Goal: Check status

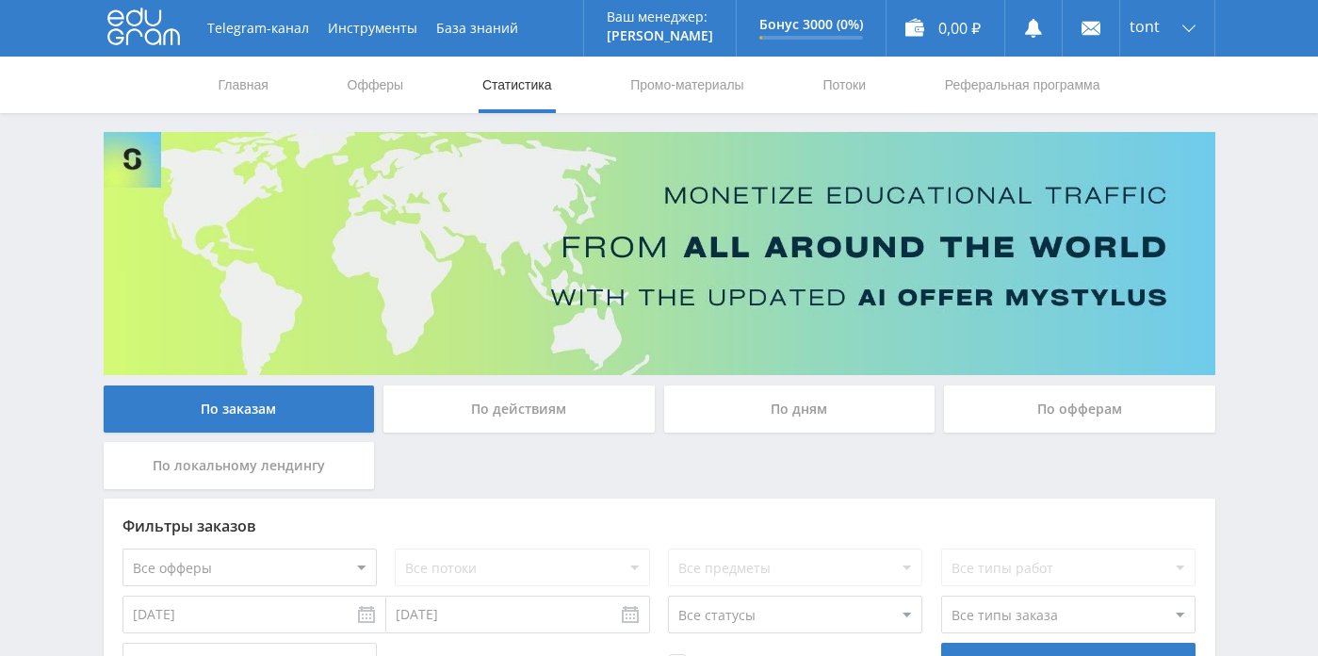
click at [1019, 410] on div "По офферам" at bounding box center [1079, 408] width 271 height 47
click at [0, 0] on input "По офферам" at bounding box center [0, 0] width 0 height 0
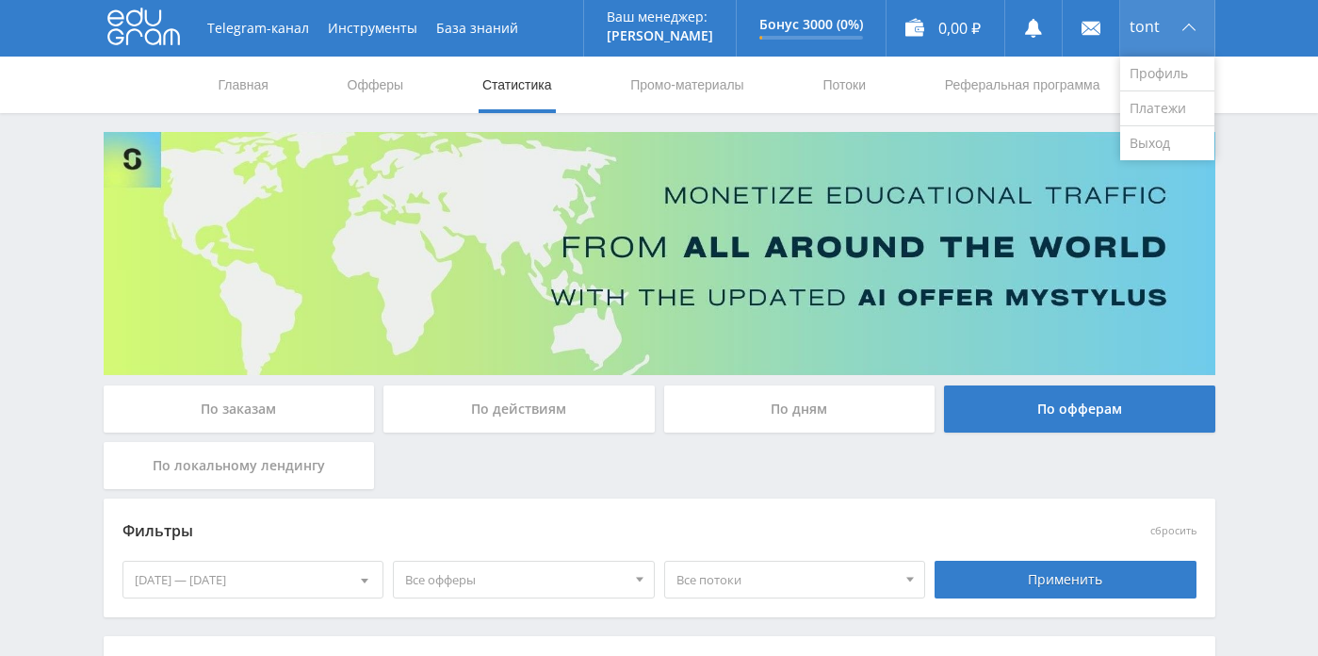
click at [1184, 34] on div "tont" at bounding box center [1167, 28] width 94 height 57
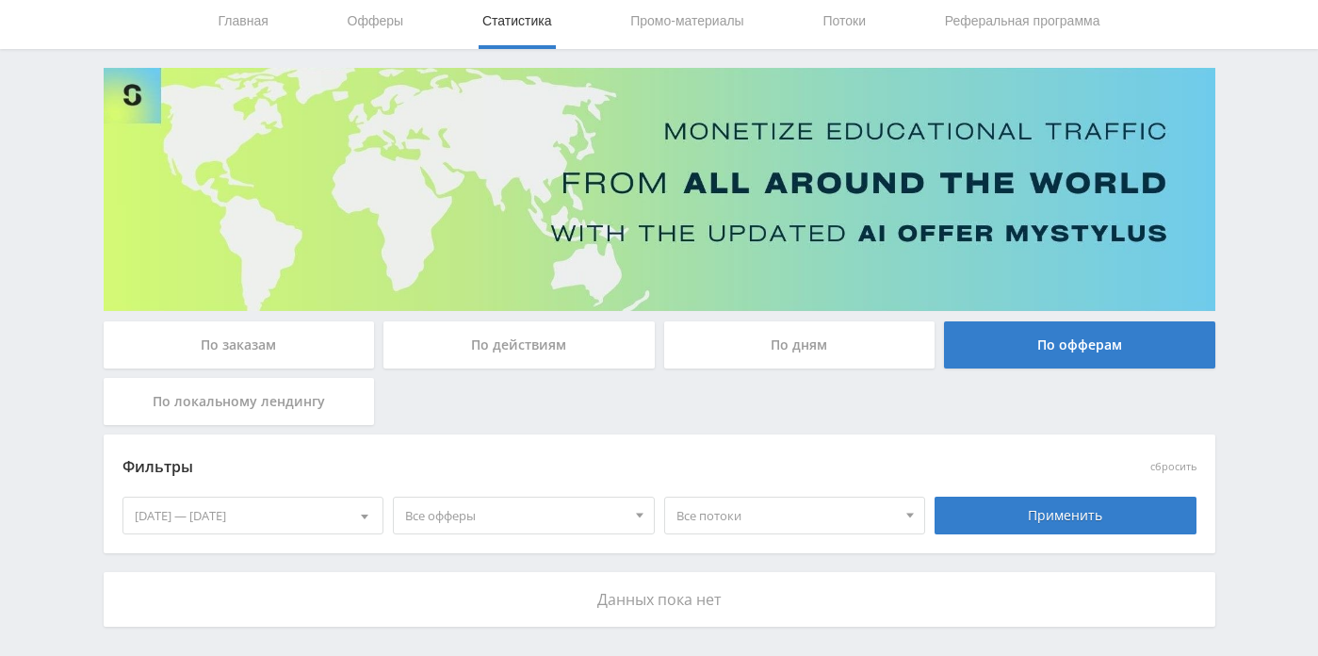
scroll to position [139, 0]
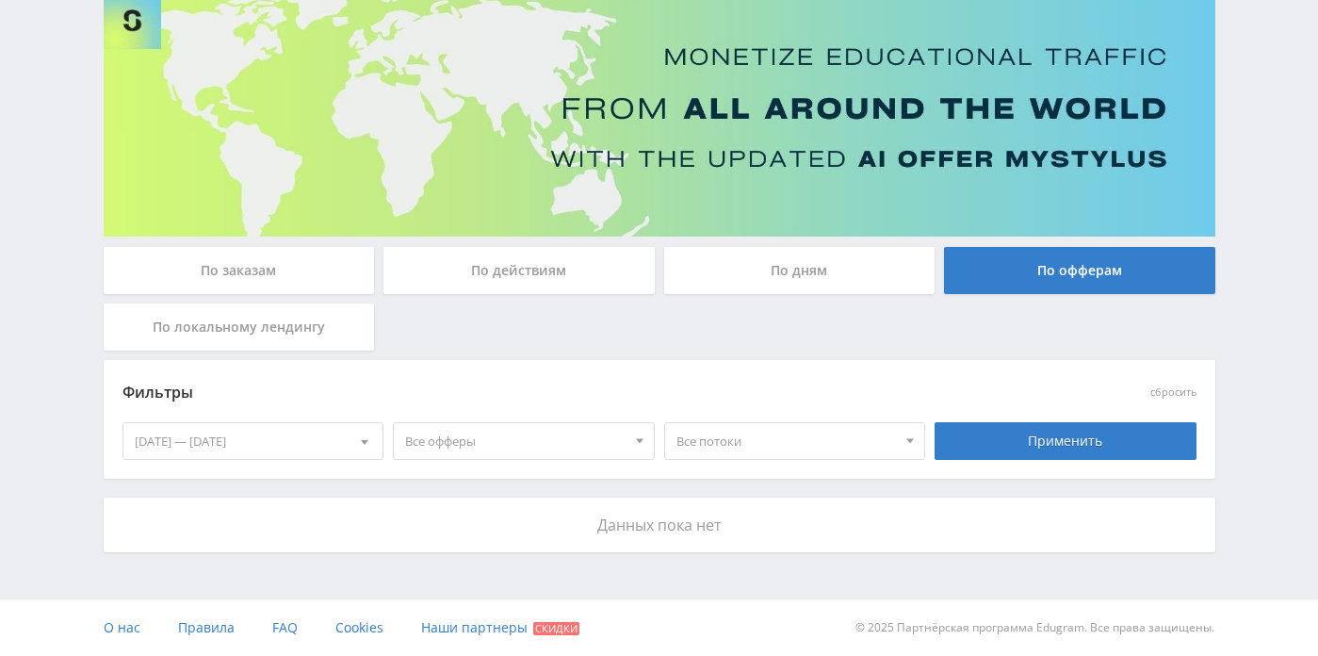
click at [839, 263] on div "По дням" at bounding box center [799, 270] width 271 height 47
click at [0, 0] on input "По дням" at bounding box center [0, 0] width 0 height 0
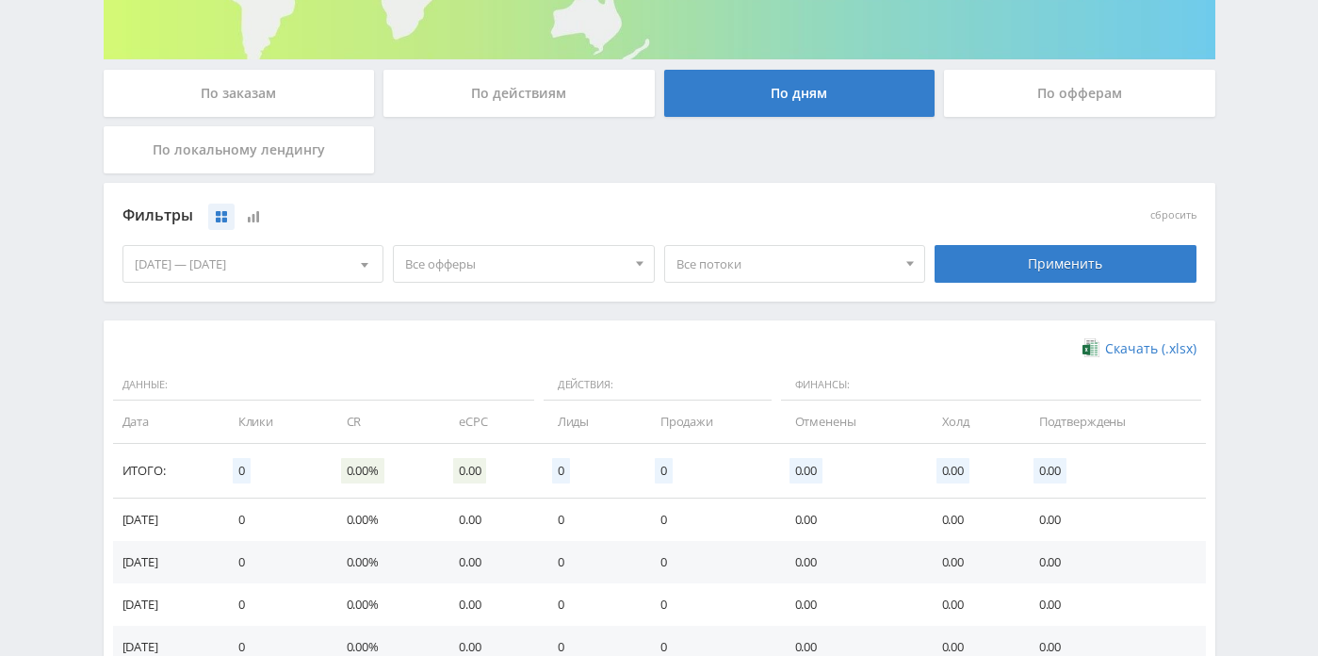
click at [257, 140] on div "По локальному лендингу" at bounding box center [239, 149] width 271 height 47
click at [0, 0] on input "По локальному лендингу" at bounding box center [0, 0] width 0 height 0
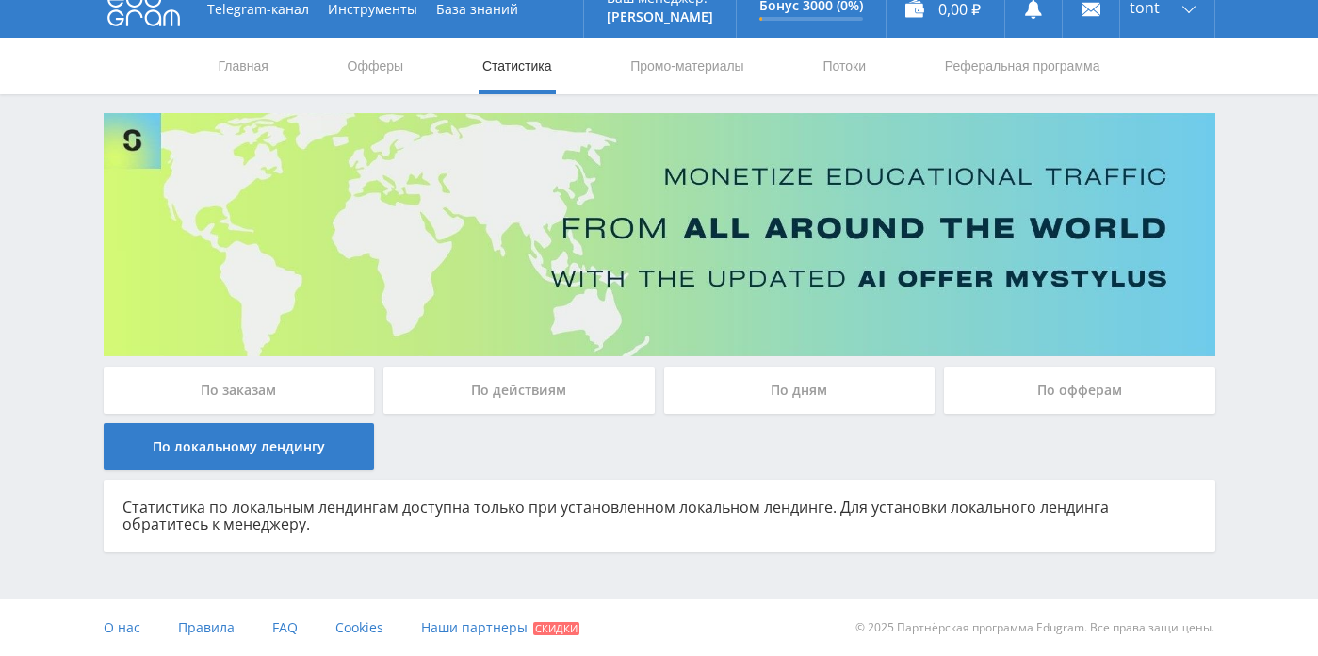
scroll to position [18, 0]
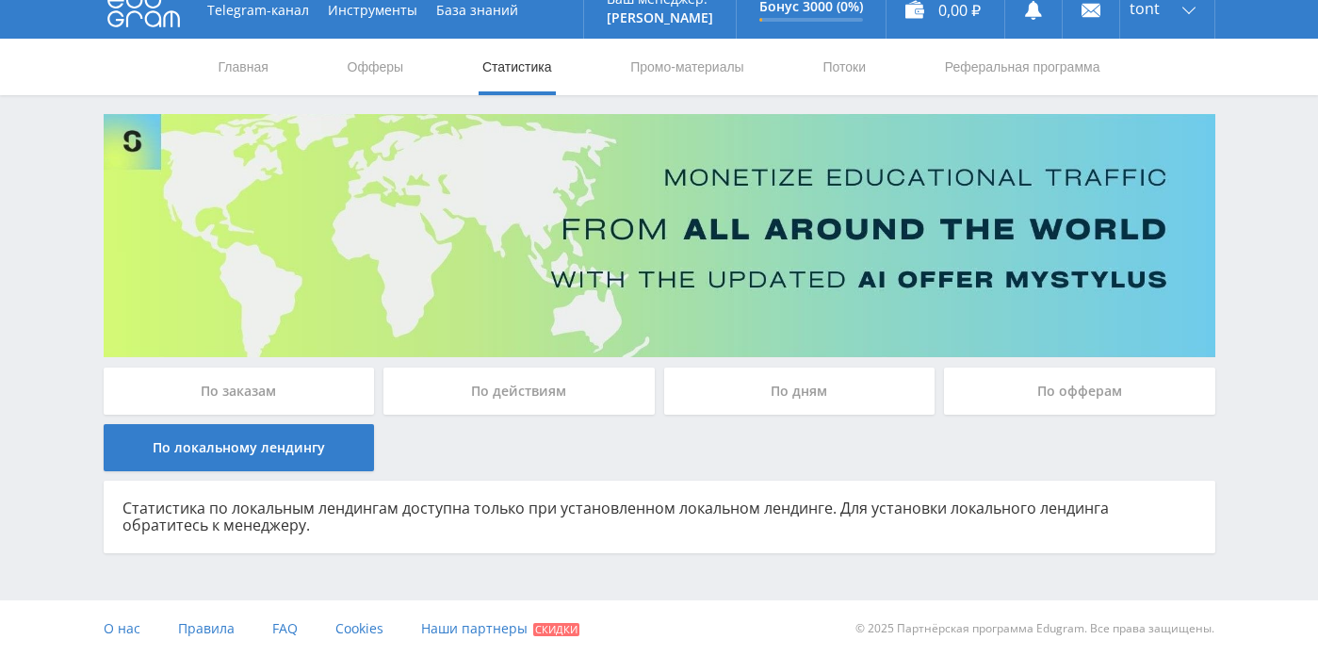
click at [235, 383] on div "По заказам" at bounding box center [239, 391] width 271 height 47
click at [0, 0] on input "По заказам" at bounding box center [0, 0] width 0 height 0
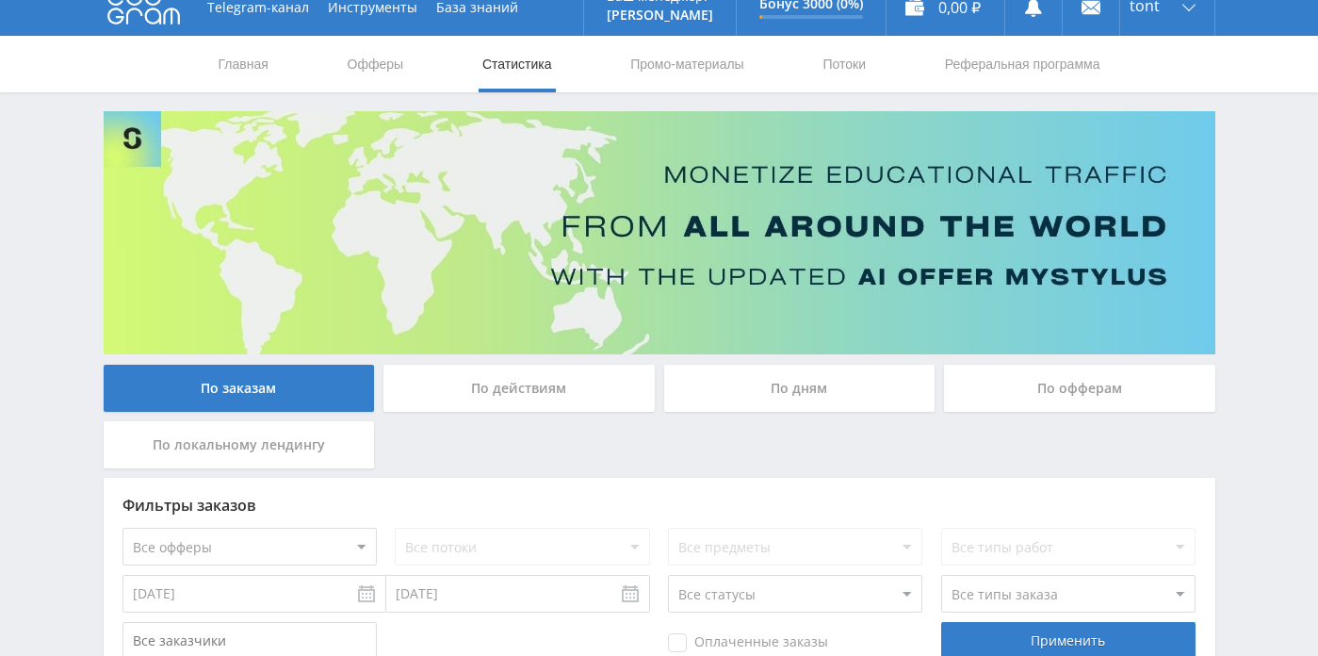
scroll to position [0, 0]
